Goal: Register for event/course

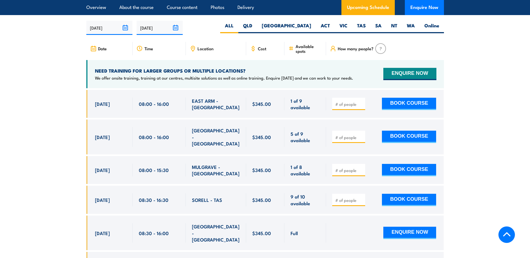
scroll to position [894, 0]
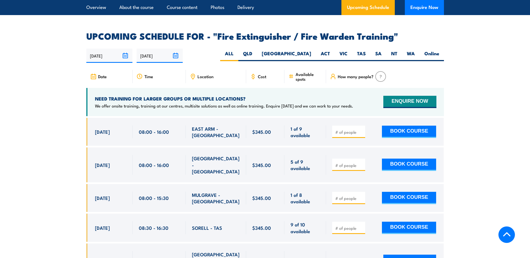
click at [210, 71] on div "Location" at bounding box center [216, 76] width 60 height 13
click at [309, 50] on label "[GEOGRAPHIC_DATA]" at bounding box center [286, 55] width 59 height 11
click at [311, 50] on input "[GEOGRAPHIC_DATA]" at bounding box center [313, 52] width 4 height 4
radio input "true"
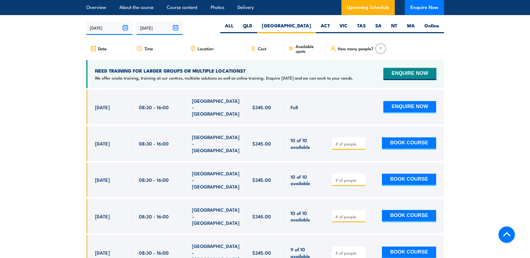
scroll to position [917, 0]
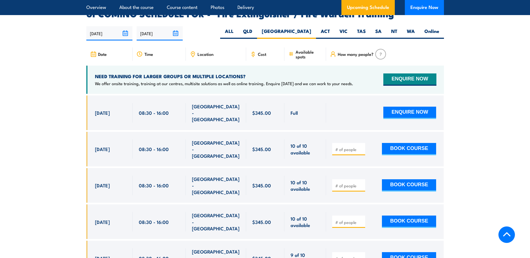
drag, startPoint x: 92, startPoint y: 129, endPoint x: 127, endPoint y: 131, distance: 35.3
click at [127, 132] on div "[DATE] 08:30 - 08:30" at bounding box center [109, 149] width 46 height 35
copy span "[DATE]"
drag, startPoint x: 124, startPoint y: 160, endPoint x: 90, endPoint y: 160, distance: 33.8
click at [90, 168] on div "[DATE] 08:30 - 08:30" at bounding box center [109, 185] width 46 height 35
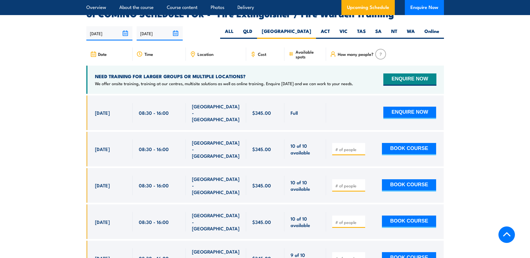
copy span "[DATE]"
drag, startPoint x: 128, startPoint y: 190, endPoint x: 84, endPoint y: 192, distance: 44.8
click at [84, 192] on section "UPCOMING SCHEDULE FOR - "Fire Extinguisher / Fire Warden Training" 02/09/2025 0…" at bounding box center [265, 202] width 530 height 384
copy span "[DATE]"
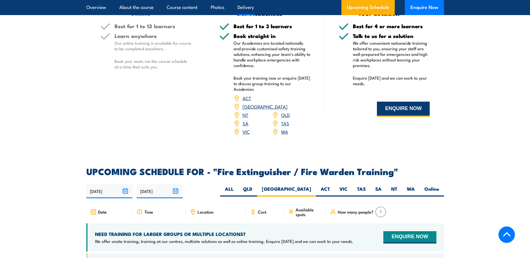
scroll to position [749, 0]
